Goal: Information Seeking & Learning: Learn about a topic

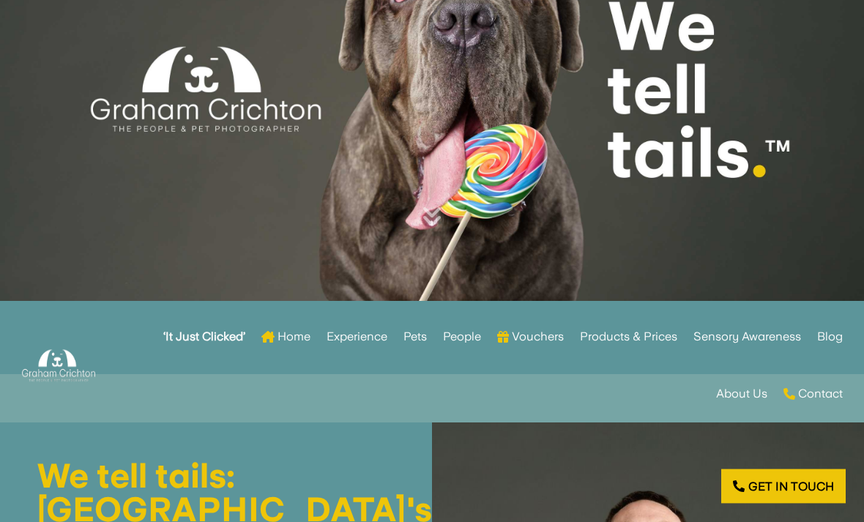
scroll to position [214, 0]
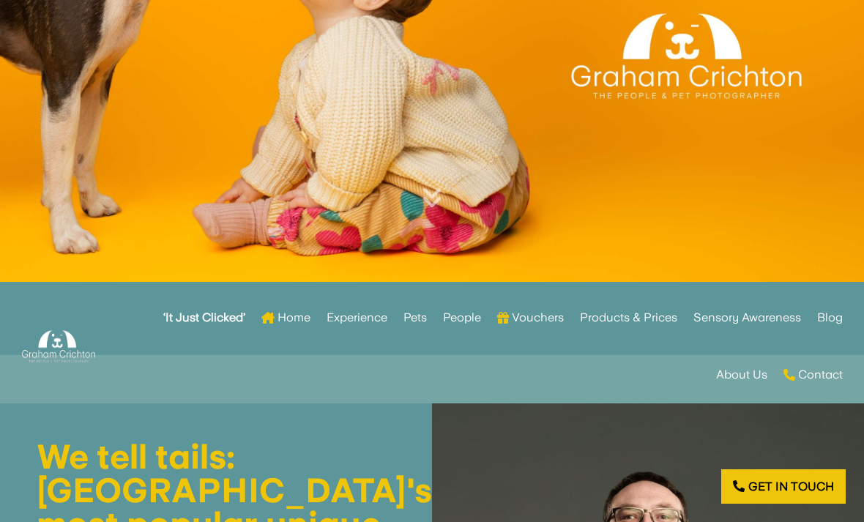
click at [408, 346] on link "Pets" at bounding box center [414, 317] width 23 height 57
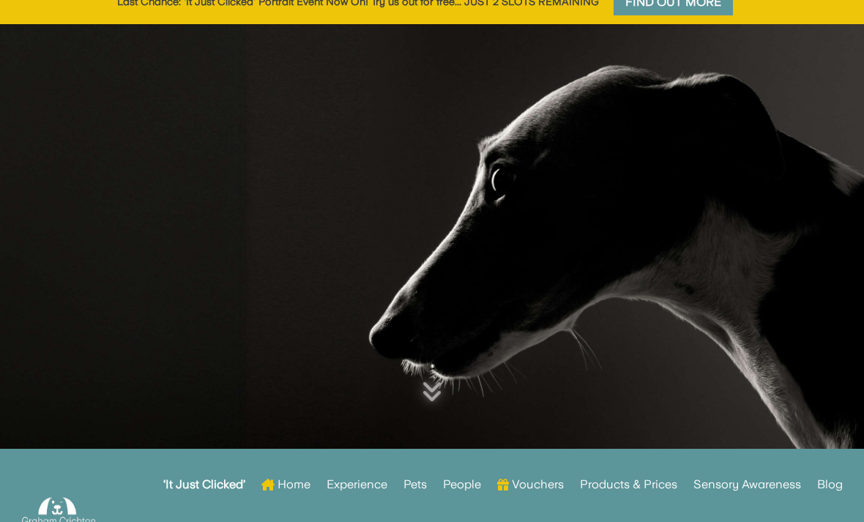
scroll to position [26, 0]
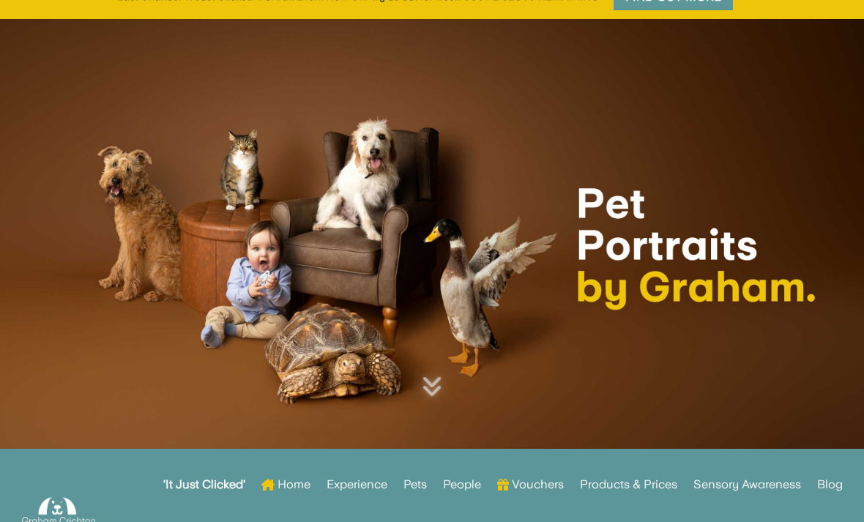
click at [776, 521] on link "Sensory Awareness" at bounding box center [747, 506] width 108 height 57
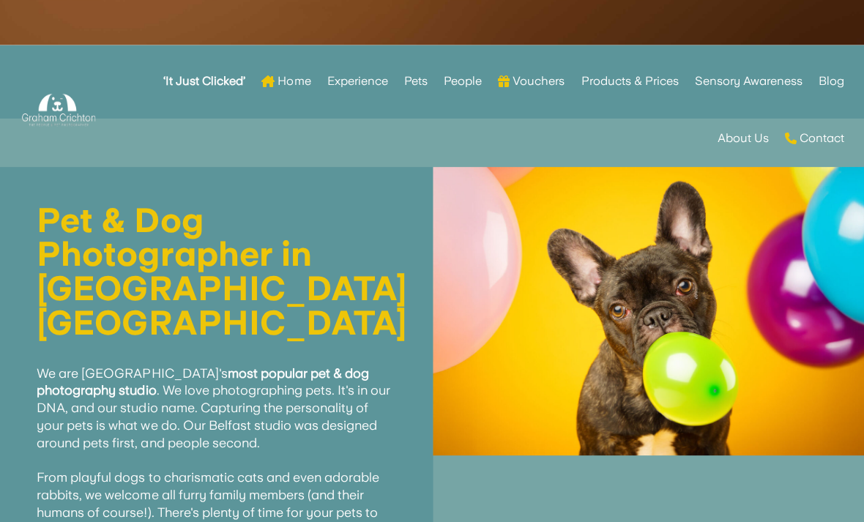
scroll to position [452, 0]
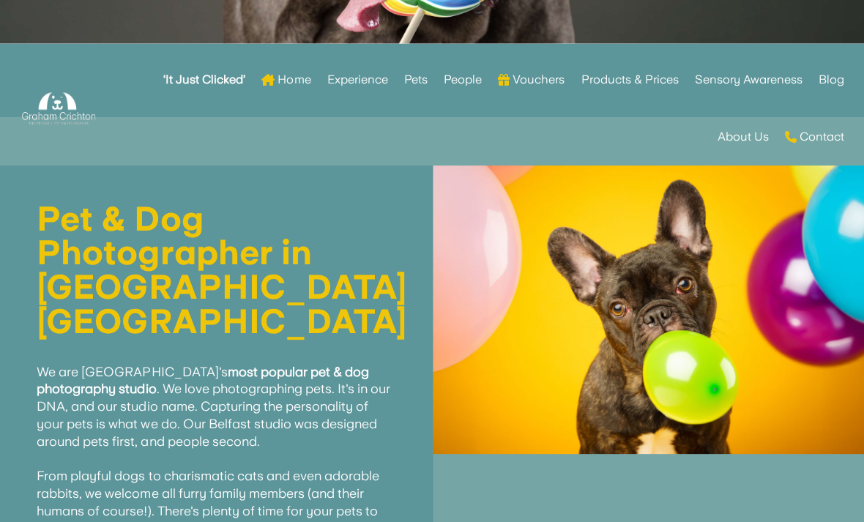
click at [416, 108] on link "Pets" at bounding box center [414, 79] width 23 height 57
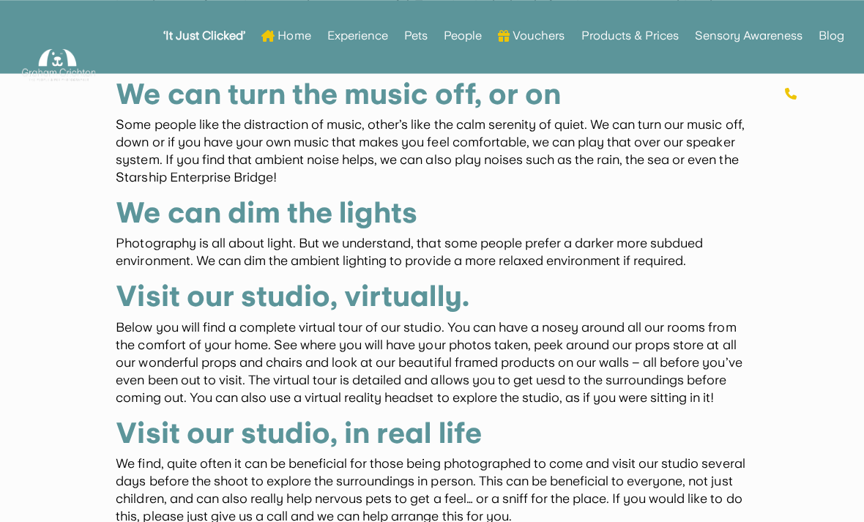
scroll to position [1511, 0]
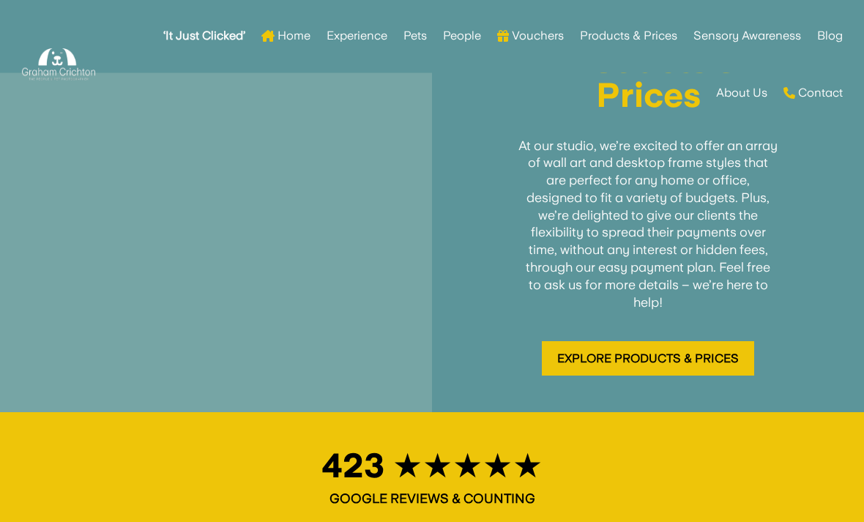
scroll to position [2306, 0]
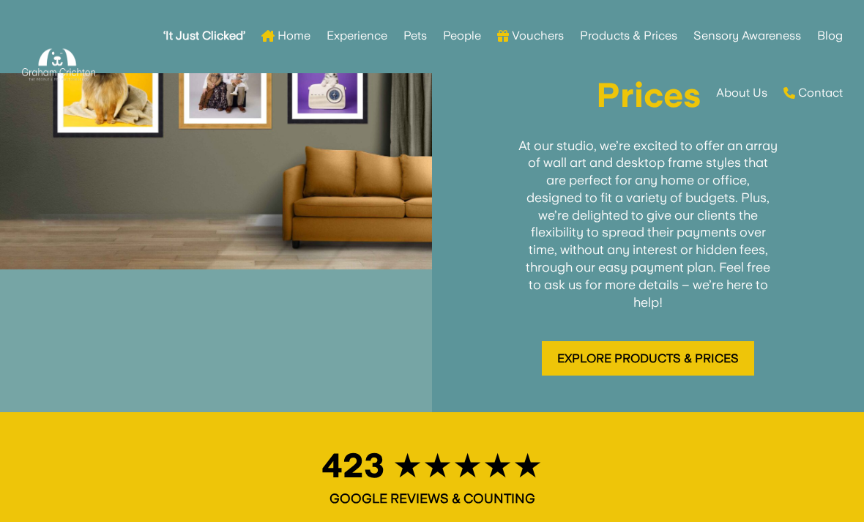
click at [716, 375] on link "Explore Products & Prices" at bounding box center [648, 358] width 212 height 34
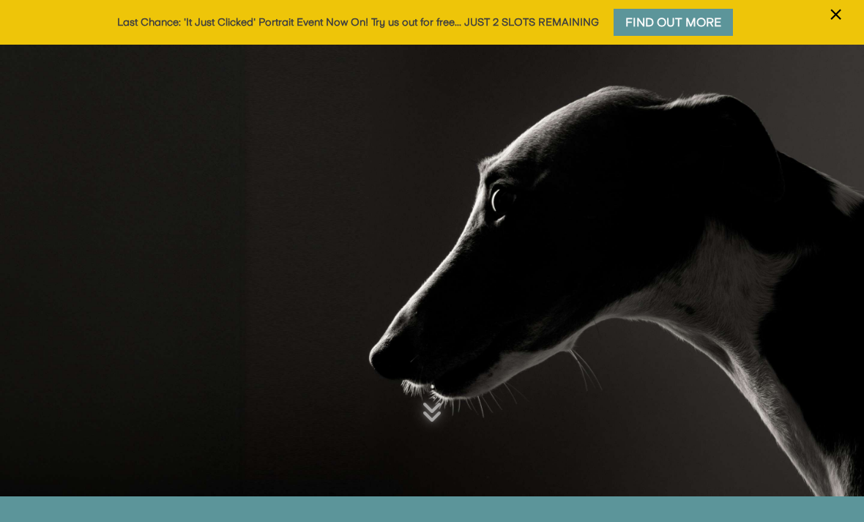
scroll to position [2353, 0]
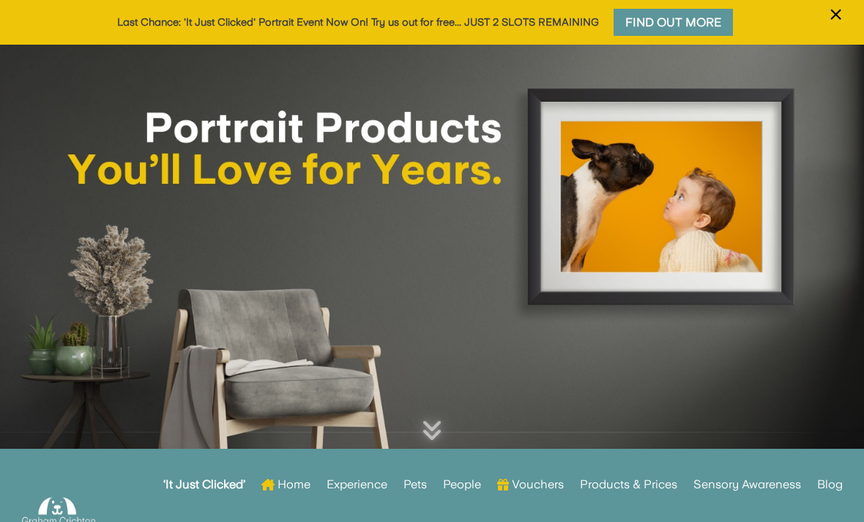
click at [831, 5] on span "×" at bounding box center [835, 15] width 14 height 28
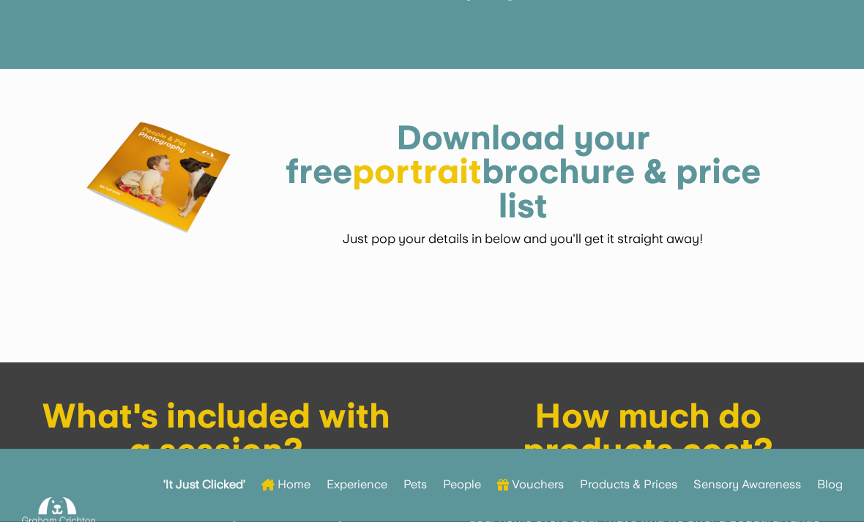
scroll to position [736, 0]
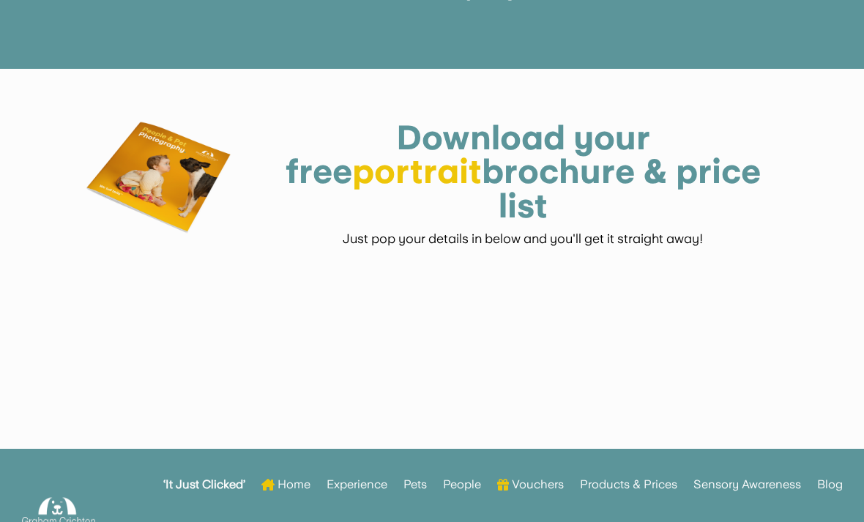
click at [482, 183] on font "portrait" at bounding box center [417, 171] width 130 height 40
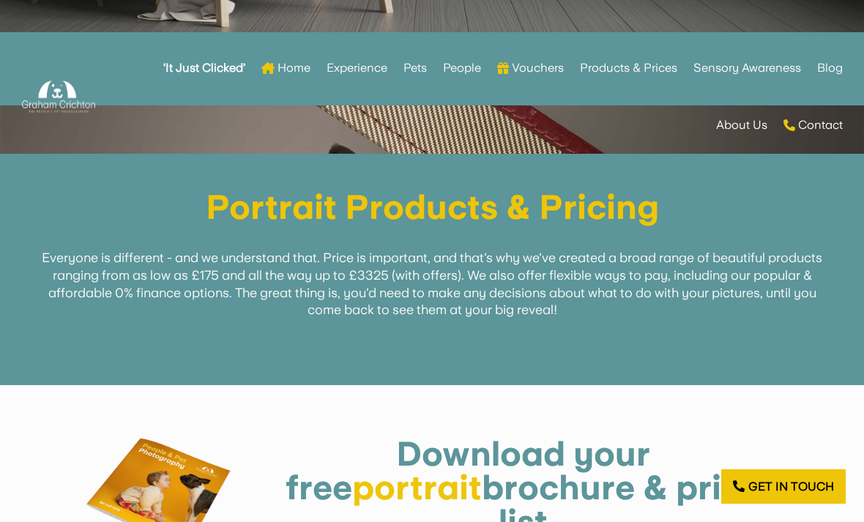
scroll to position [411, 0]
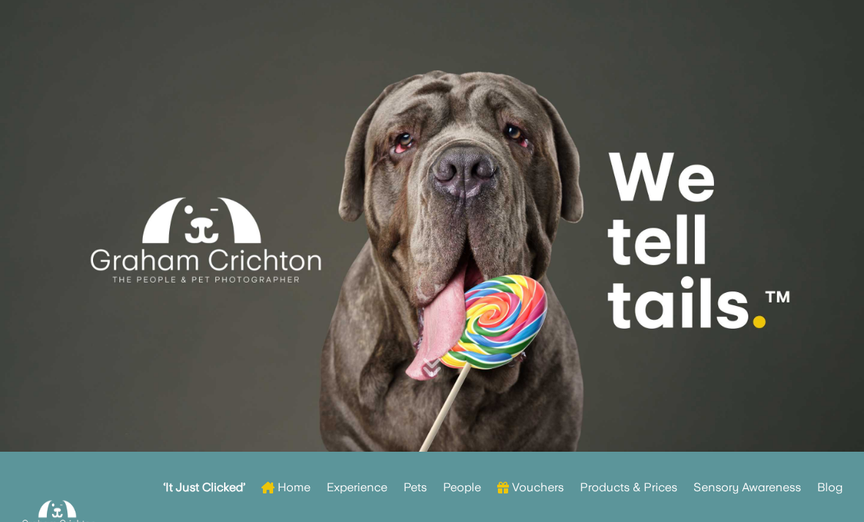
scroll to position [261, 0]
